Goal: Task Accomplishment & Management: Manage account settings

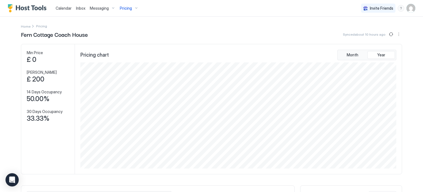
click at [127, 7] on span "Pricing" at bounding box center [126, 8] width 12 height 5
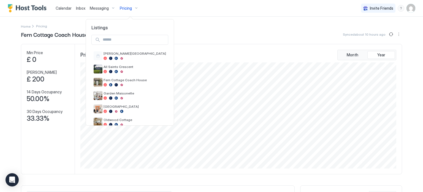
click at [194, 15] on div at bounding box center [211, 96] width 423 height 192
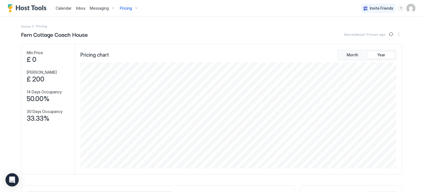
click at [104, 10] on span "Messaging" at bounding box center [99, 8] width 19 height 5
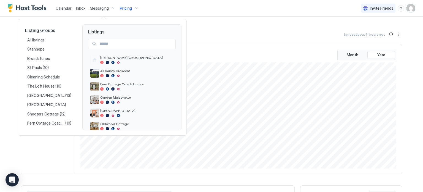
click at [167, 10] on div at bounding box center [211, 96] width 423 height 192
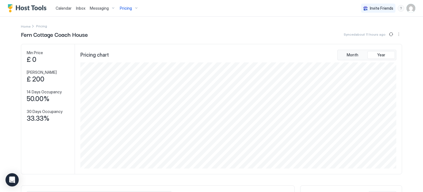
click at [410, 7] on img "User profile" at bounding box center [411, 8] width 9 height 9
click at [391, 35] on div "Settings" at bounding box center [380, 31] width 70 height 10
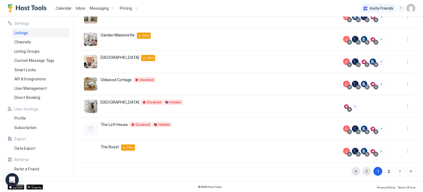
scroll to position [120, 0]
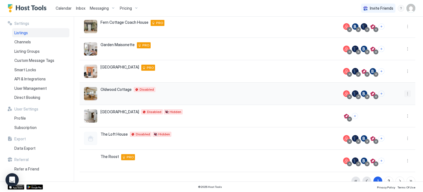
click at [408, 93] on button "More options" at bounding box center [408, 93] width 7 height 7
click at [397, 137] on span "Airbnb Settings" at bounding box center [395, 136] width 25 height 4
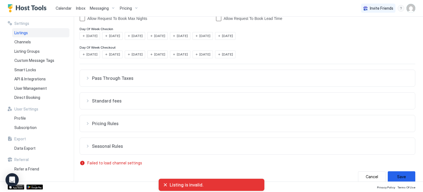
scroll to position [119, 0]
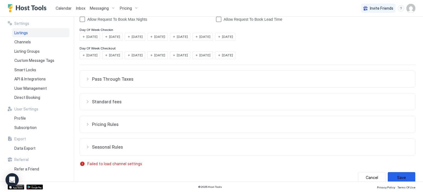
click at [131, 102] on span "Standard fees" at bounding box center [251, 102] width 318 height 6
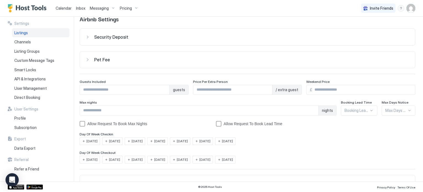
scroll to position [0, 0]
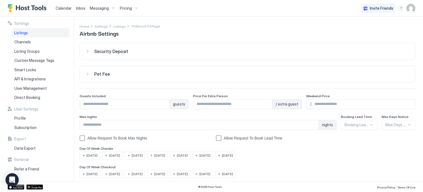
click at [411, 8] on img "User profile" at bounding box center [411, 8] width 9 height 9
click at [252, 56] on div at bounding box center [211, 96] width 423 height 192
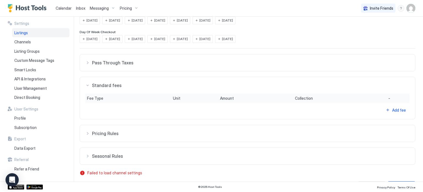
scroll to position [151, 0]
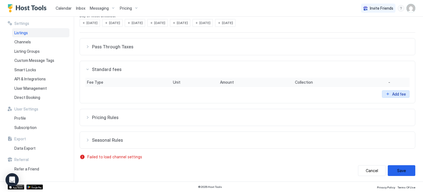
click at [399, 92] on div "Add fee" at bounding box center [399, 94] width 14 height 6
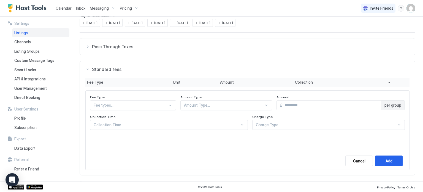
click at [145, 105] on div "Fee types..." at bounding box center [133, 105] width 86 height 10
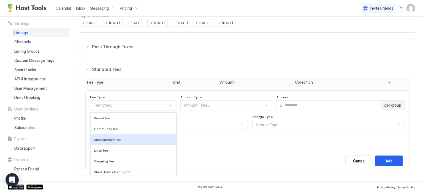
scroll to position [183, 0]
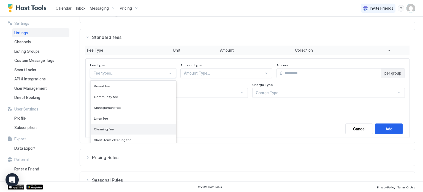
click at [142, 127] on div "Cleaning fee" at bounding box center [133, 129] width 79 height 4
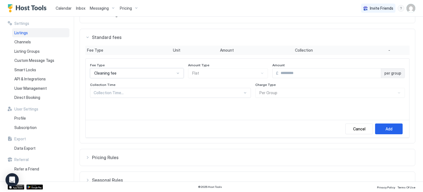
click at [208, 73] on div "Amount Type Flat" at bounding box center [228, 70] width 80 height 15
click at [243, 73] on div "Amount Type Flat" at bounding box center [228, 70] width 80 height 15
click at [279, 74] on input "Input Field" at bounding box center [330, 72] width 103 height 9
type input "***"
click at [209, 90] on div at bounding box center [168, 92] width 149 height 5
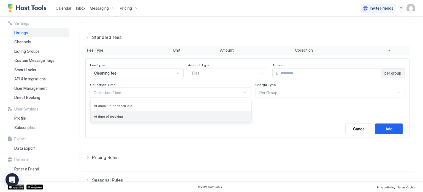
click at [203, 112] on div "At time of booking" at bounding box center [171, 116] width 160 height 11
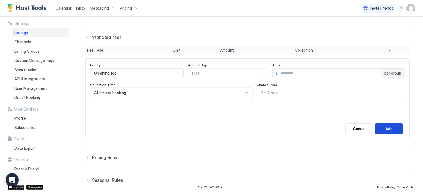
click at [389, 126] on div "Add" at bounding box center [389, 129] width 7 height 6
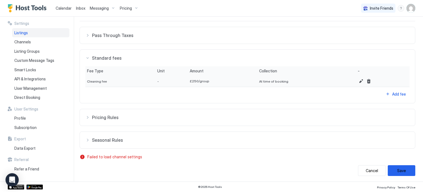
scroll to position [0, 0]
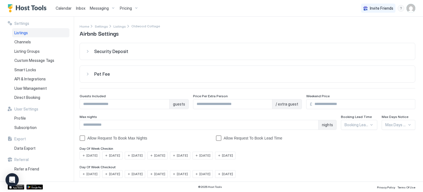
click at [67, 9] on span "Calendar" at bounding box center [64, 8] width 16 height 5
